Goal: Navigation & Orientation: Find specific page/section

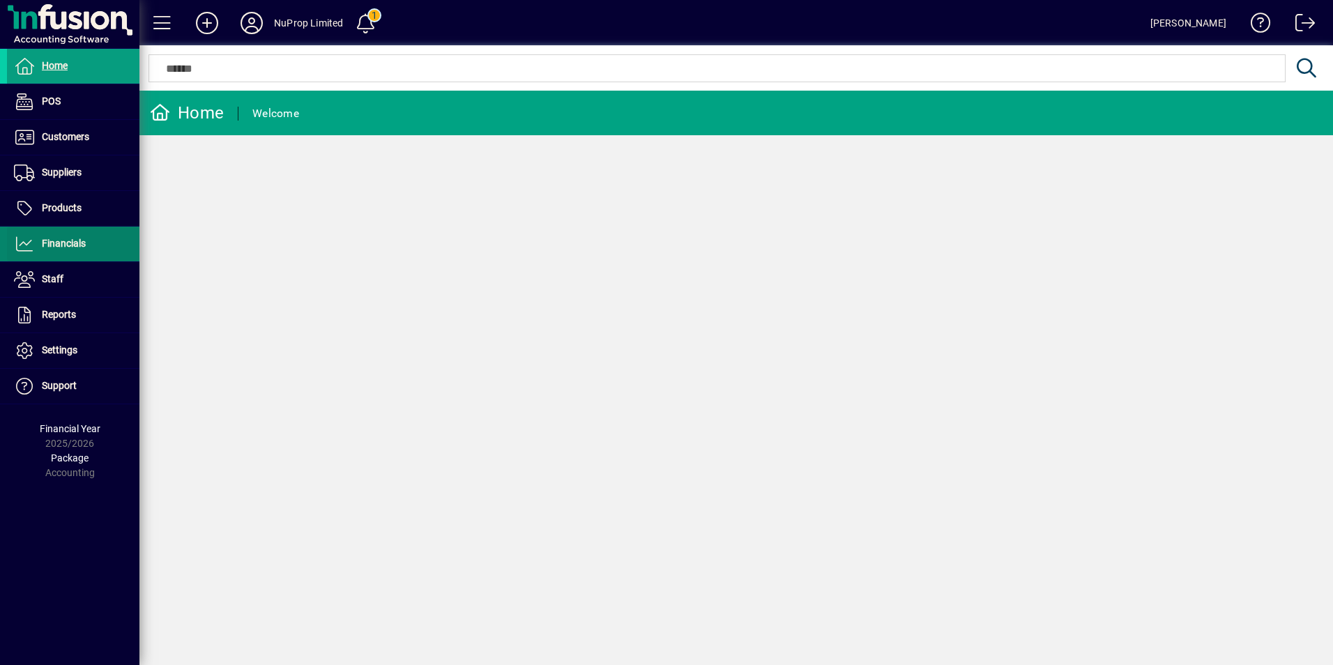
click at [55, 246] on span "Financials" at bounding box center [64, 243] width 44 height 11
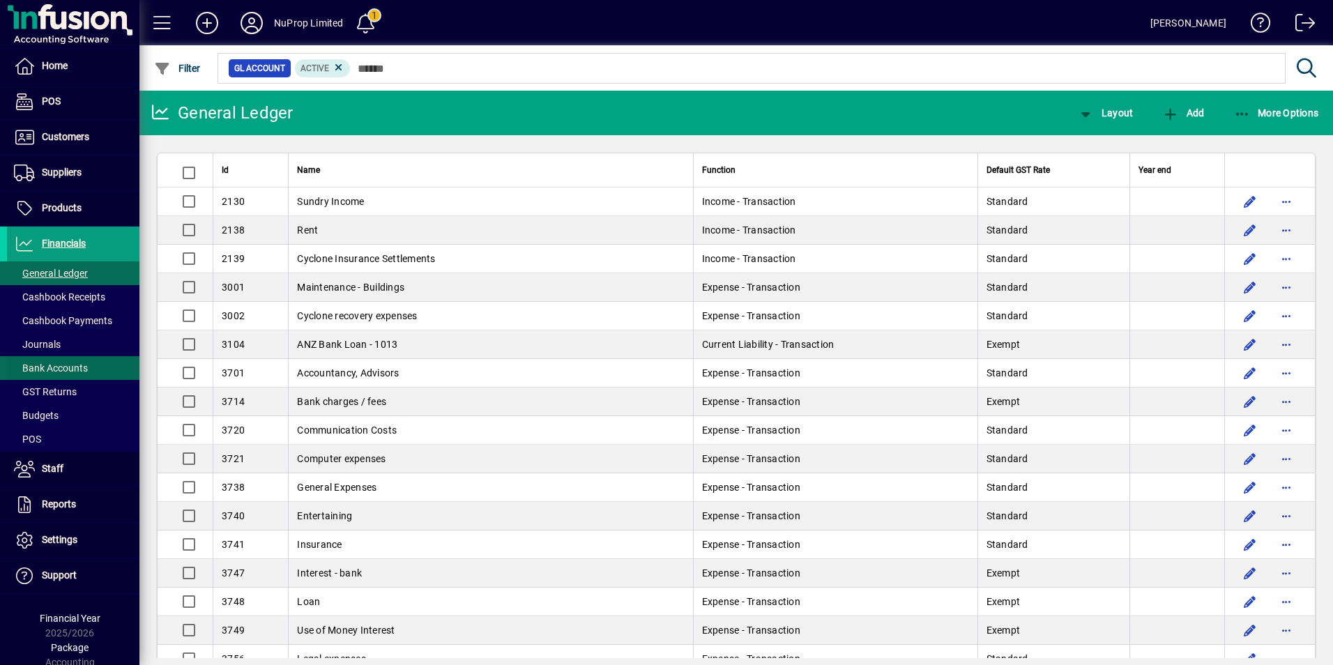
click at [68, 362] on span "Bank Accounts" at bounding box center [51, 367] width 74 height 11
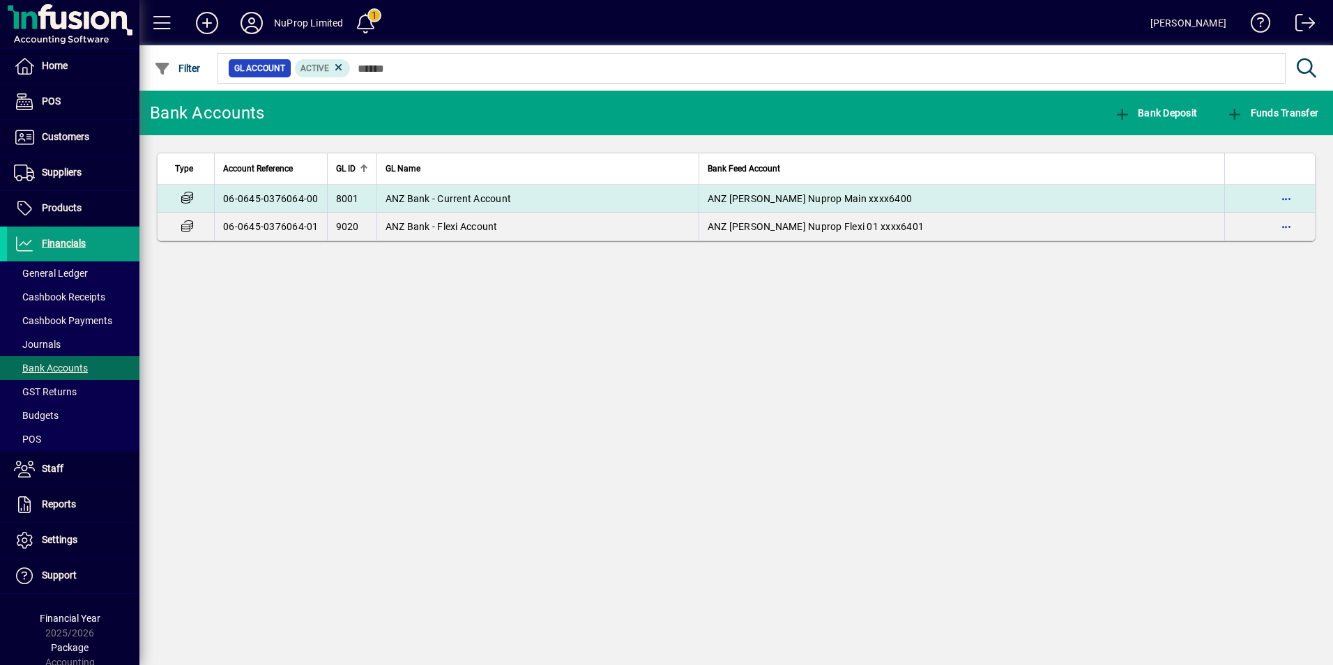
click at [420, 208] on td "ANZ Bank - Current Account" at bounding box center [537, 199] width 322 height 28
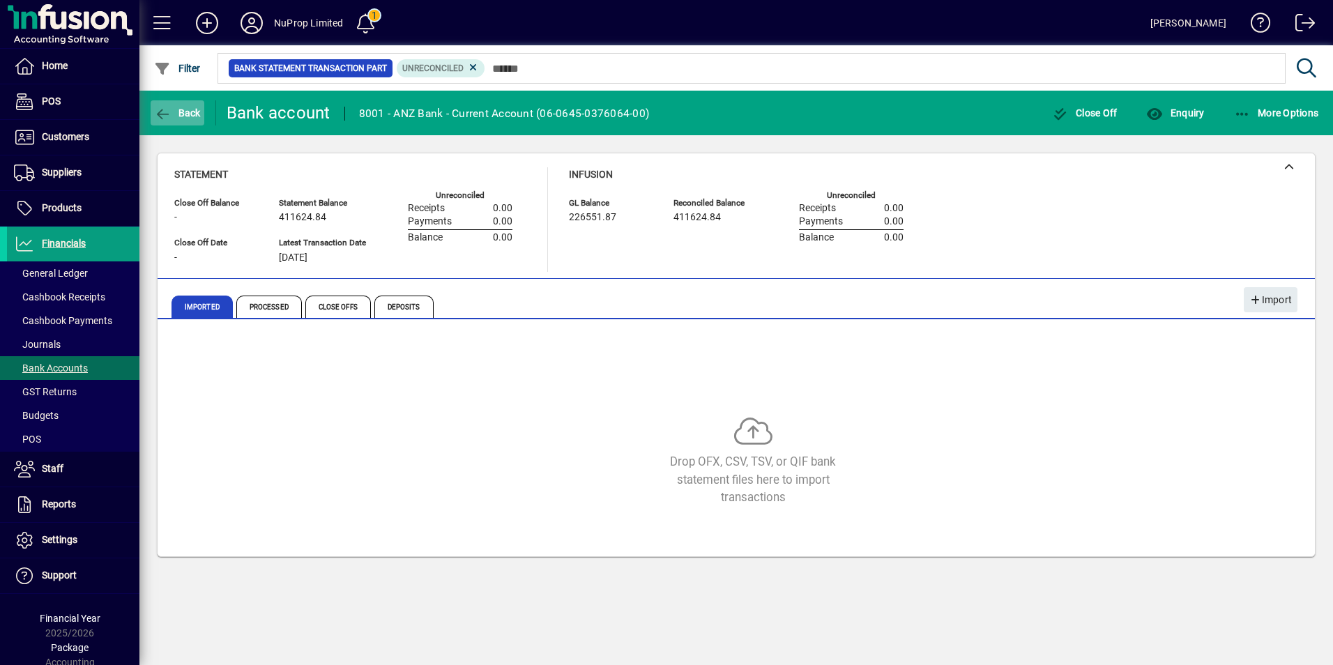
click at [155, 116] on icon "button" at bounding box center [162, 114] width 17 height 14
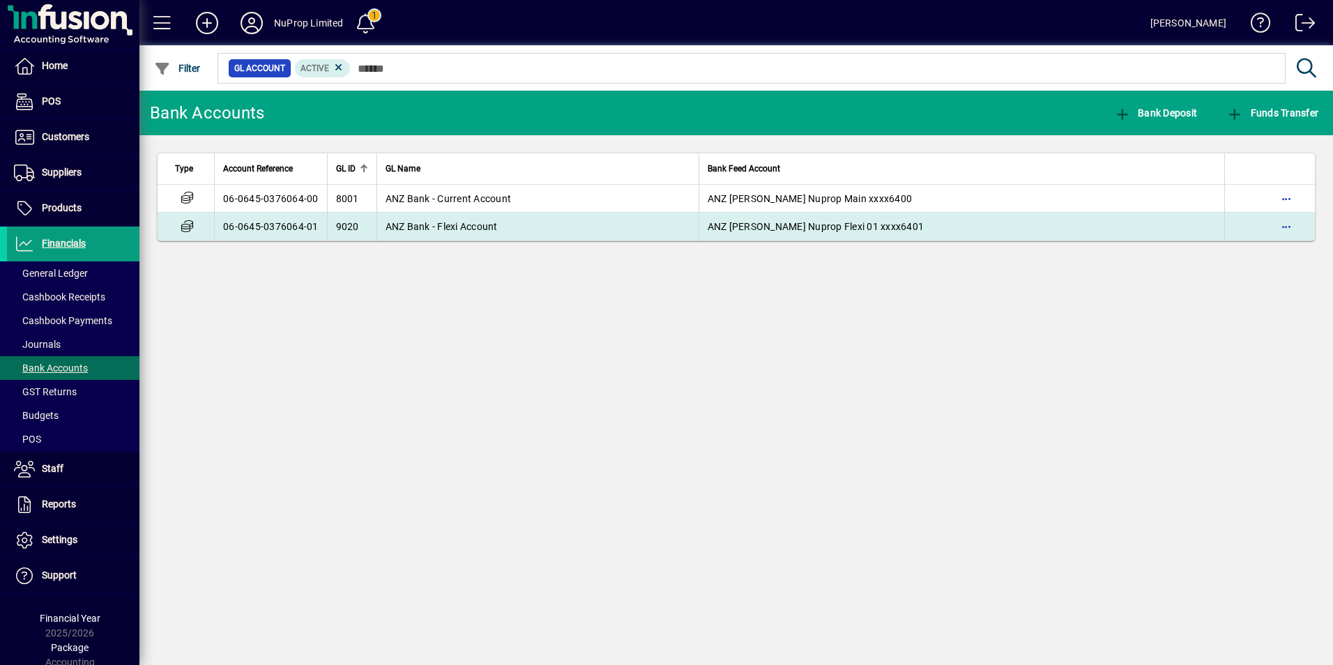
click at [514, 221] on td "ANZ Bank - Flexi Account" at bounding box center [537, 227] width 322 height 28
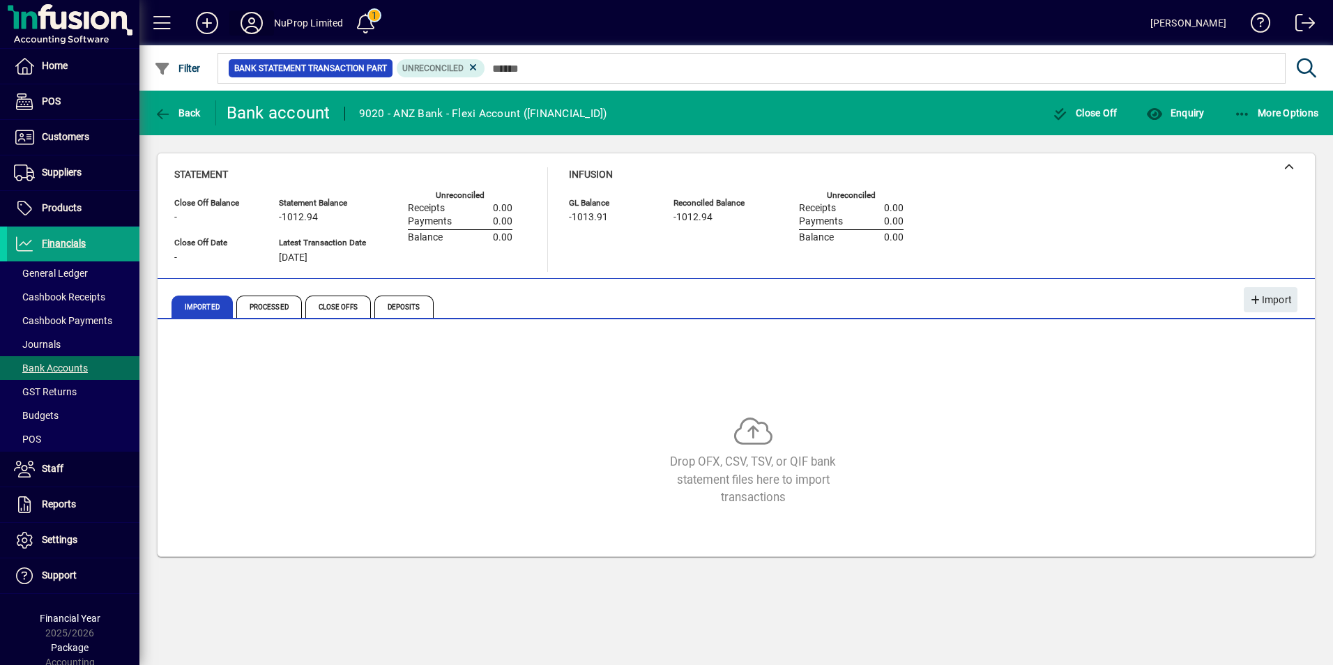
click at [253, 17] on icon at bounding box center [252, 23] width 28 height 22
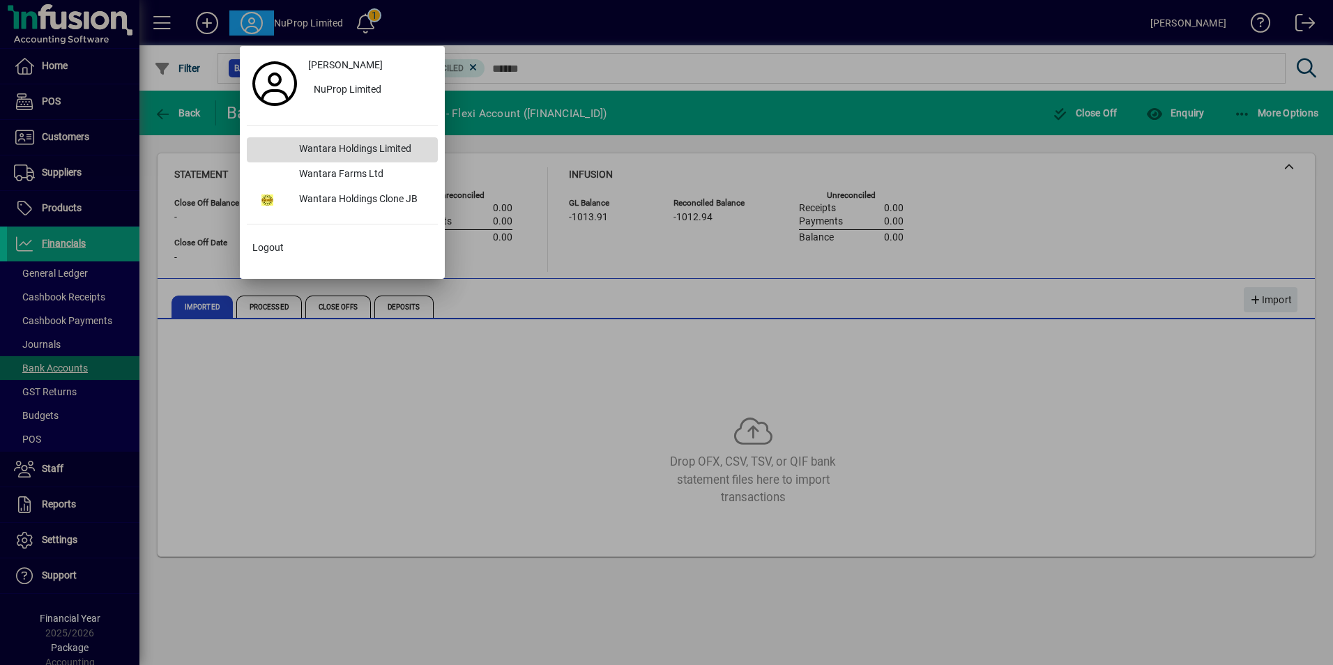
click at [361, 149] on div "Wantara Holdings Limited" at bounding box center [363, 149] width 150 height 25
